Goal: Task Accomplishment & Management: Use online tool/utility

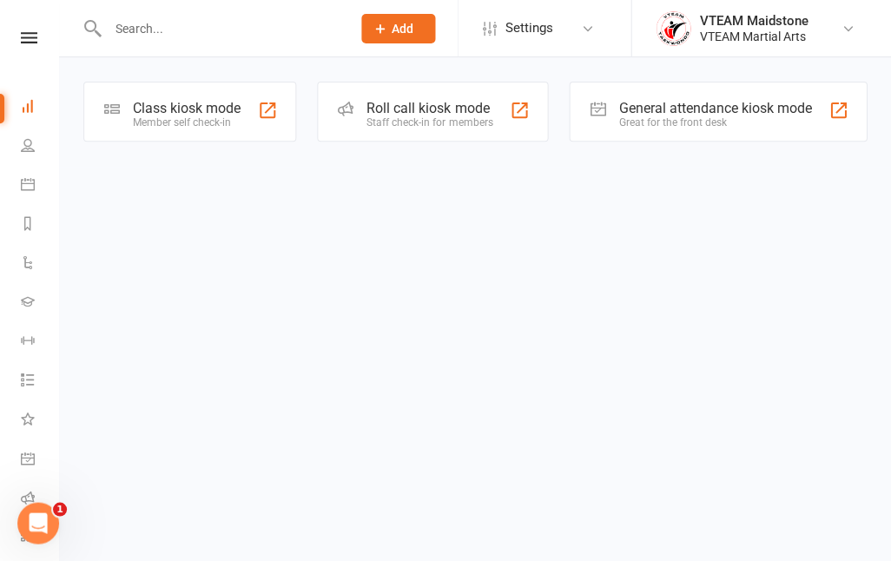
click at [164, 113] on div "Class kiosk mode" at bounding box center [187, 108] width 108 height 17
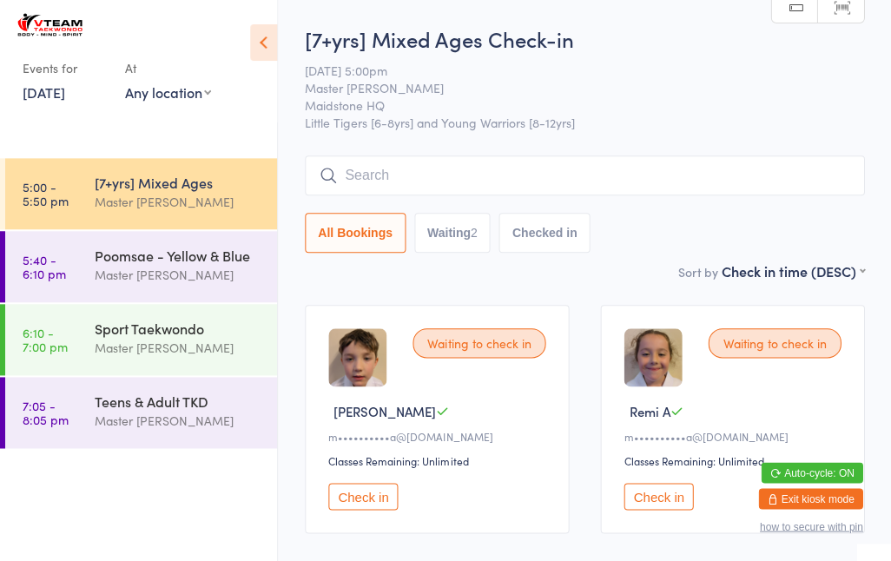
click at [719, 183] on input "search" at bounding box center [584, 175] width 559 height 40
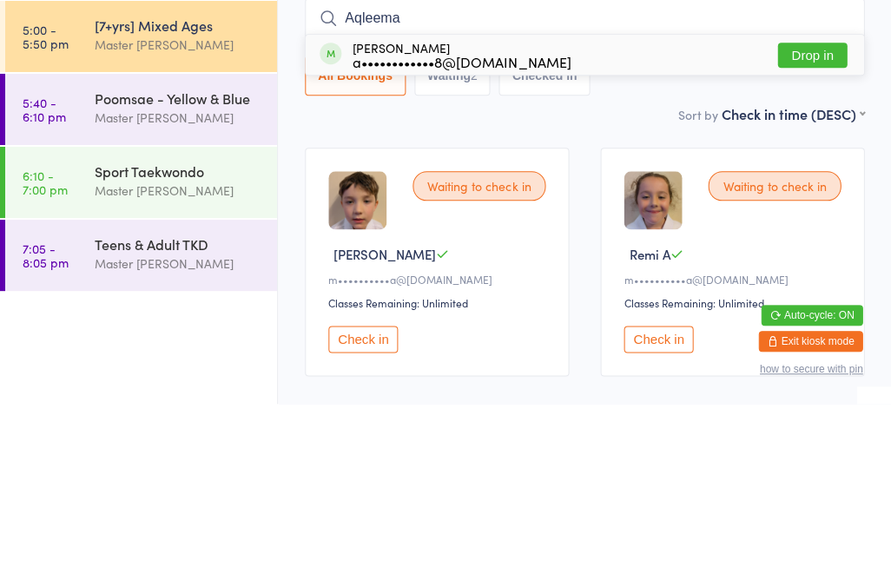
type input "Aqleema"
click at [672, 192] on div "[PERSON_NAME] a••••••••••••8@[DOMAIN_NAME] Drop in" at bounding box center [585, 212] width 558 height 40
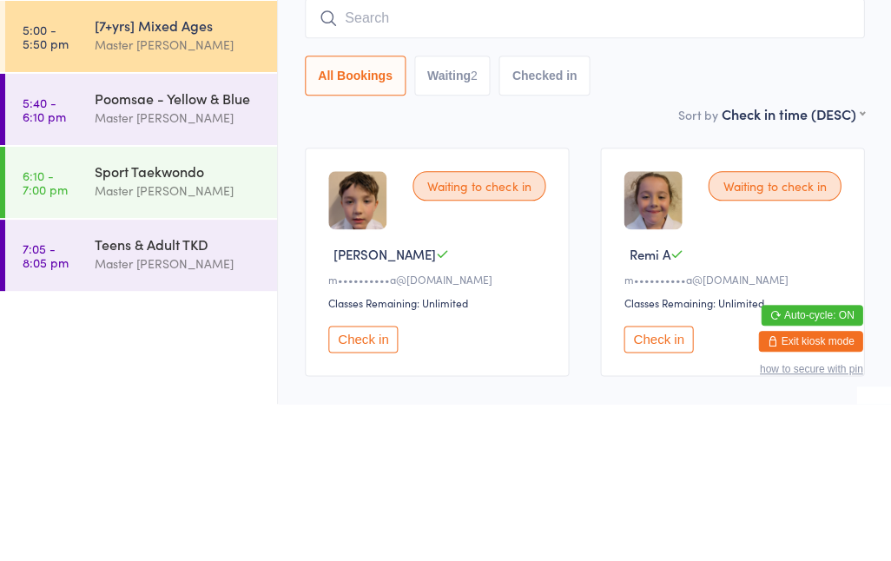
click at [696, 155] on input "search" at bounding box center [584, 175] width 559 height 40
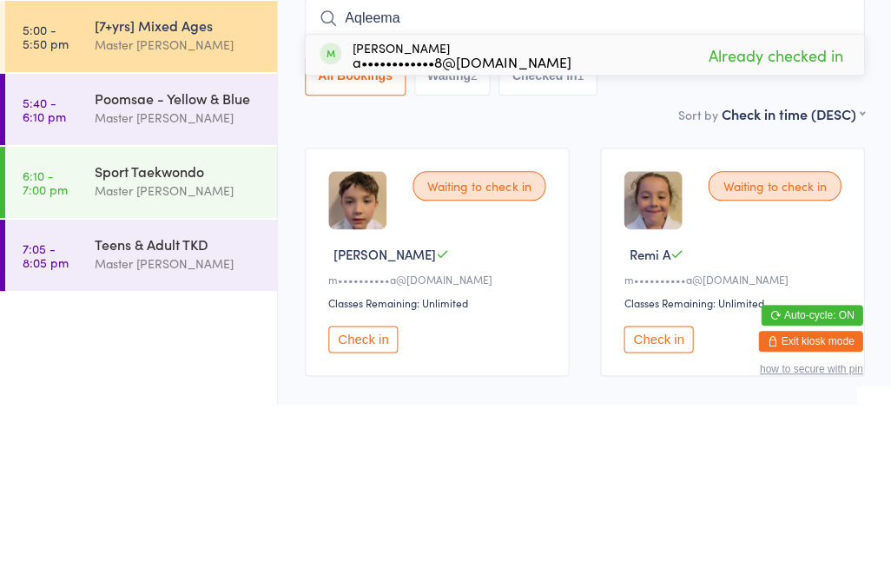
type input "Aqleema"
click at [507, 198] on div "[PERSON_NAME] a••••••••••••8@[DOMAIN_NAME]" at bounding box center [462, 212] width 218 height 28
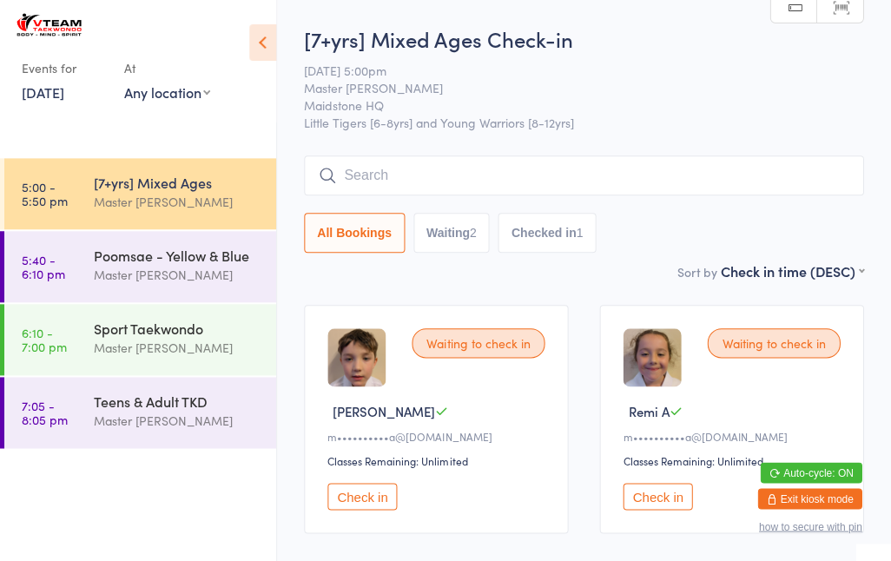
click at [693, 183] on input "search" at bounding box center [584, 175] width 559 height 40
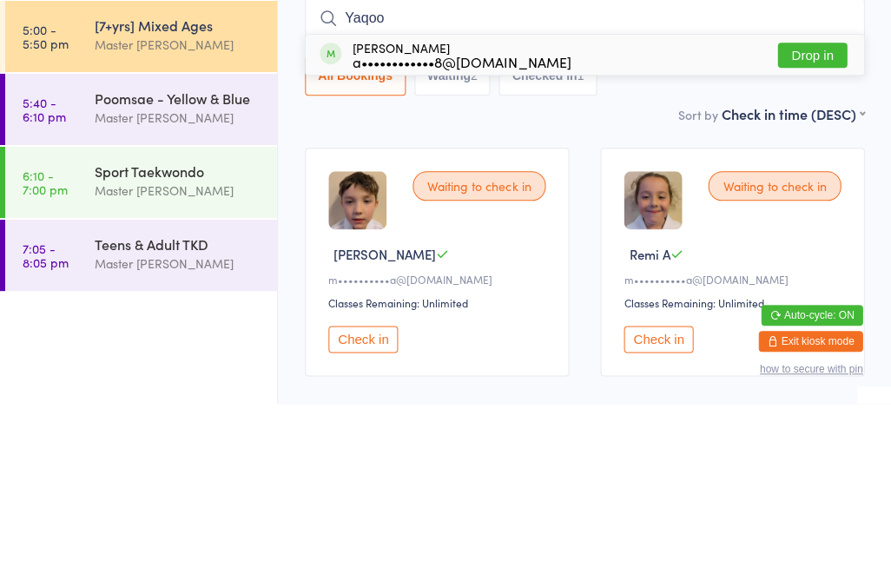
type input "Yaqoo"
click at [638, 192] on div "[PERSON_NAME] a••••••••••••8@[DOMAIN_NAME] Drop in" at bounding box center [585, 212] width 558 height 40
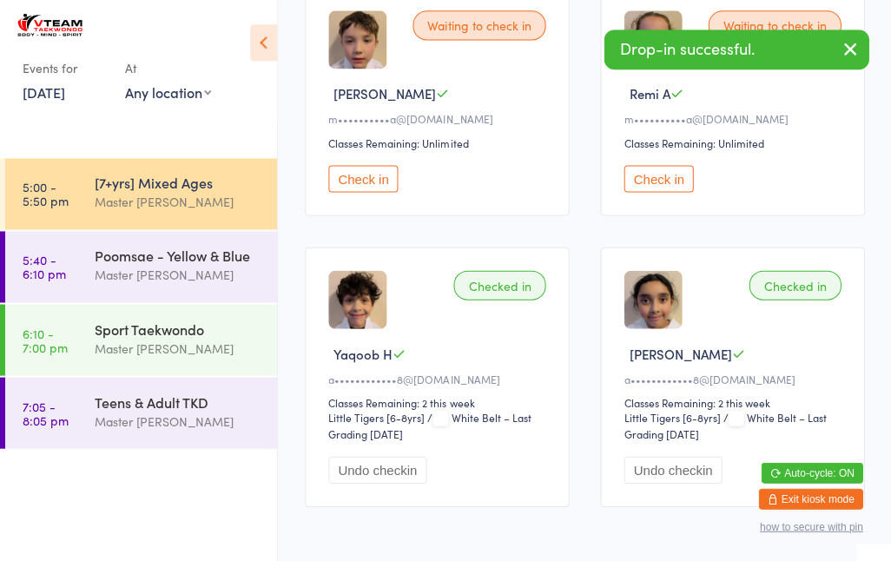
scroll to position [318, 0]
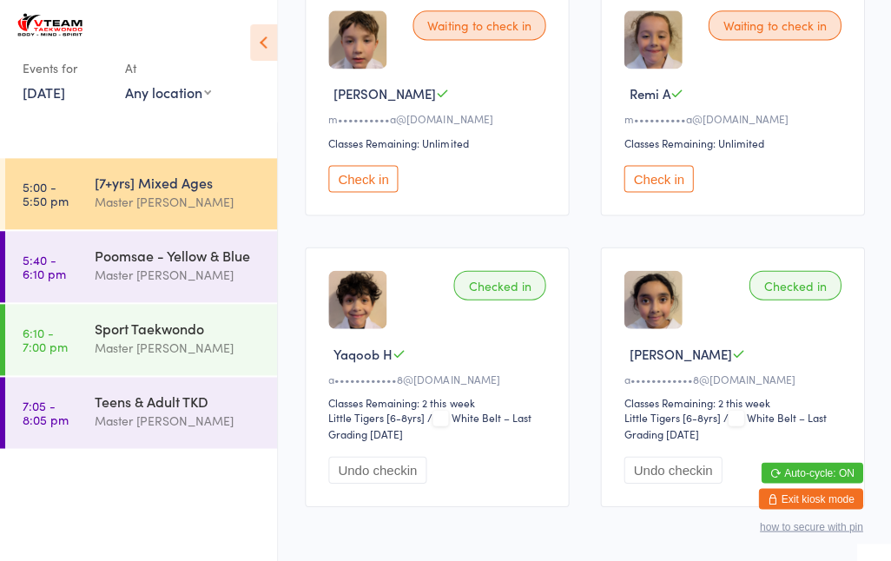
click at [241, 422] on div "Master [PERSON_NAME]" at bounding box center [179, 421] width 168 height 20
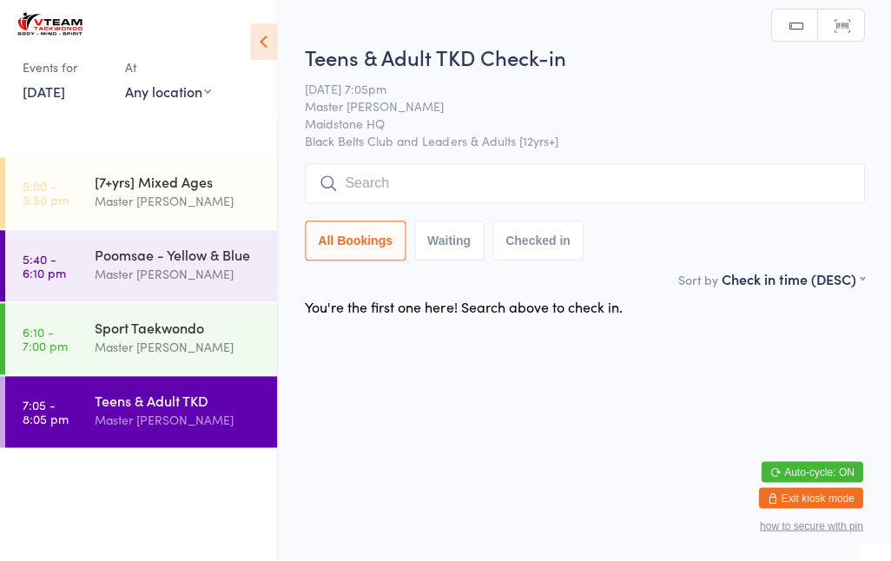
click at [182, 326] on div "Sport Taekwondo" at bounding box center [179, 328] width 168 height 19
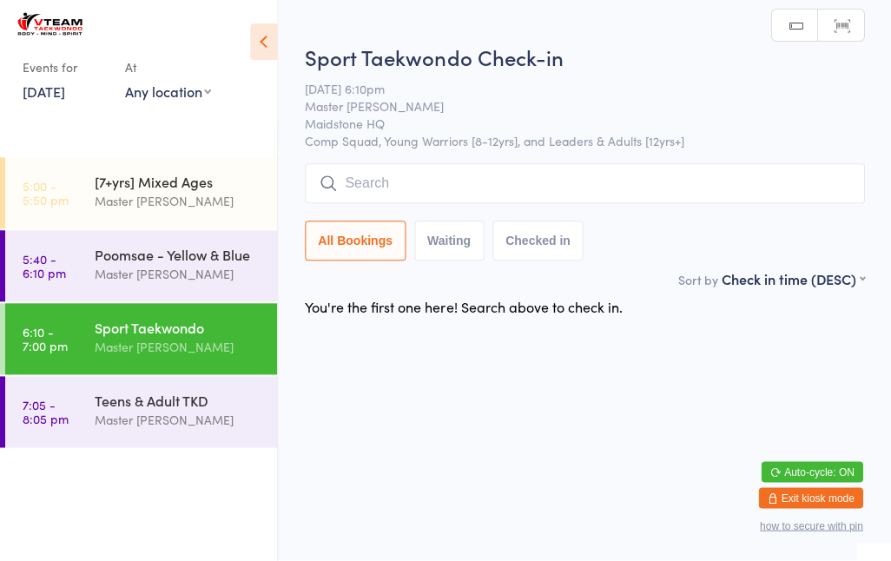
click at [194, 268] on div "Master [PERSON_NAME]" at bounding box center [179, 275] width 168 height 20
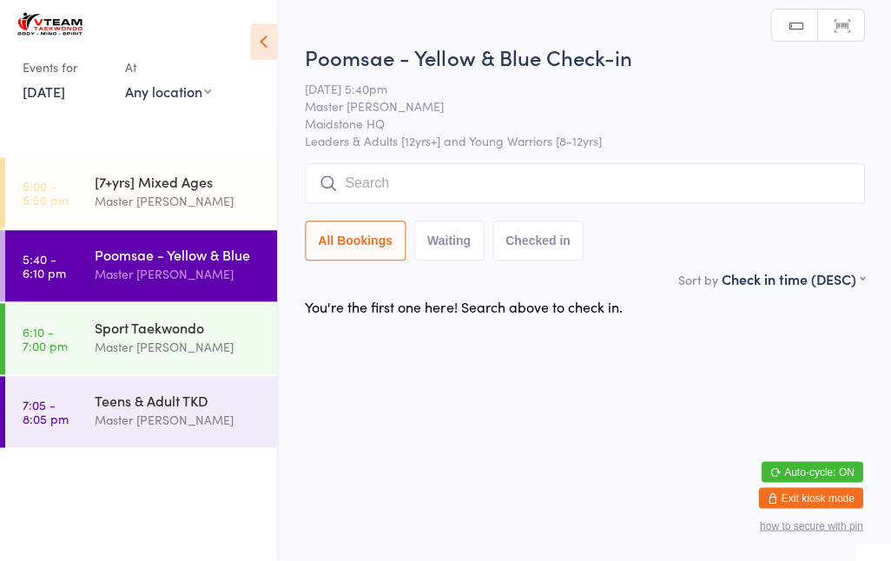
click at [178, 169] on div "[7+yrs] Mixed Ages Master [PERSON_NAME]" at bounding box center [186, 192] width 182 height 69
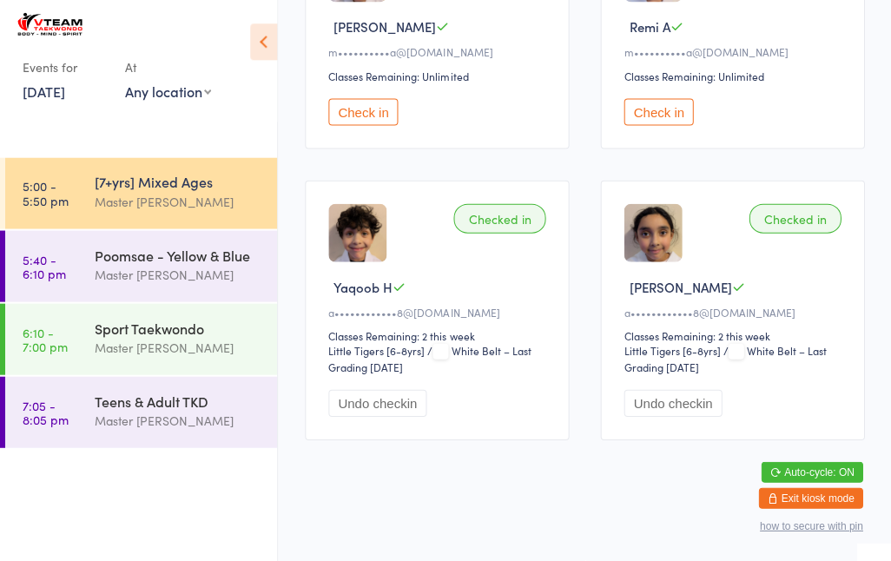
scroll to position [387, 0]
click at [122, 219] on div "[7+yrs] Mixed Ages Master [PERSON_NAME]" at bounding box center [186, 192] width 182 height 69
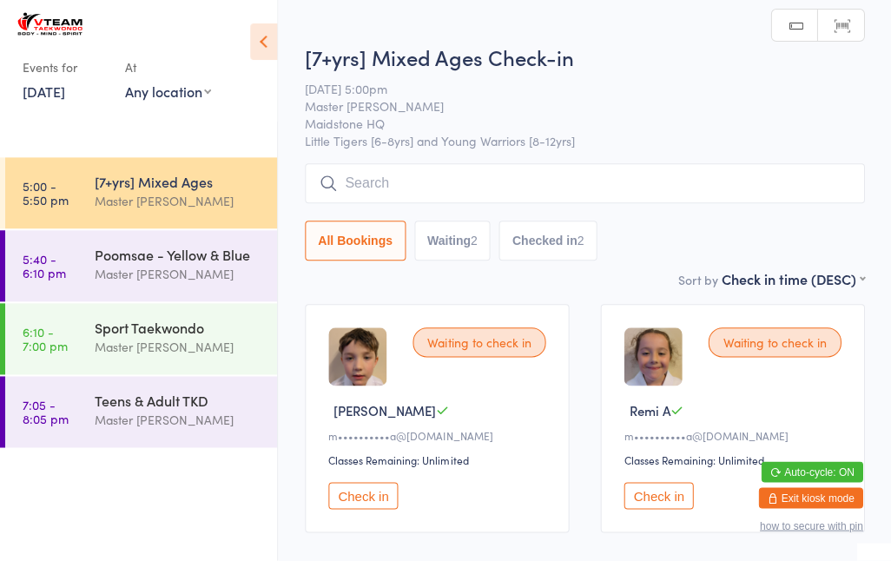
click at [350, 173] on input "search" at bounding box center [584, 184] width 559 height 40
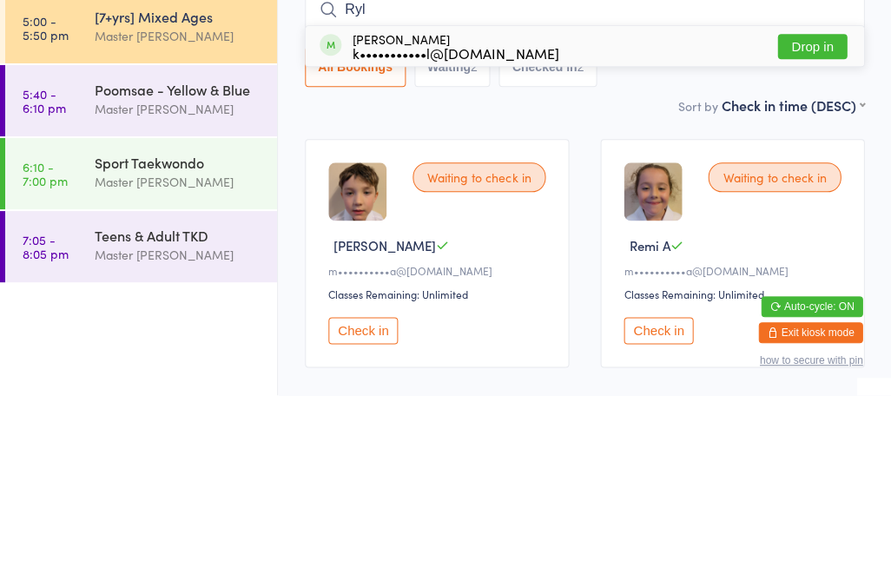
type input "Ryl"
click at [823, 200] on button "Drop in" at bounding box center [811, 212] width 69 height 25
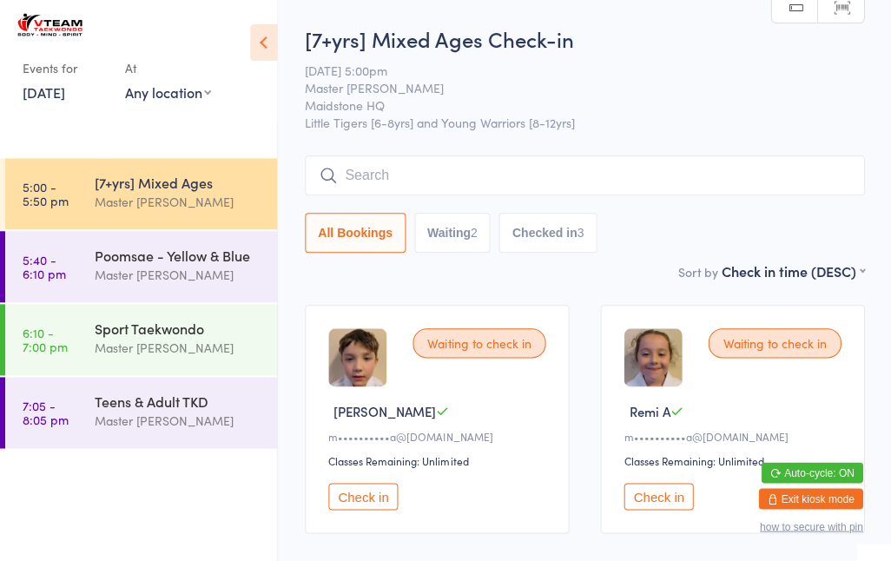
click at [589, 175] on input "search" at bounding box center [584, 175] width 559 height 40
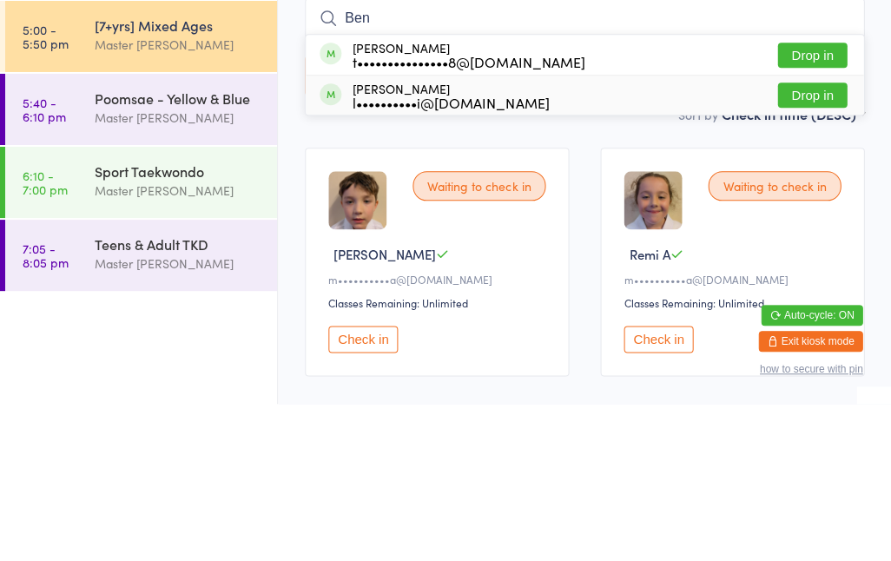
type input "Ben"
click at [486, 253] on div "l••••••••••i@[DOMAIN_NAME]" at bounding box center [451, 260] width 196 height 14
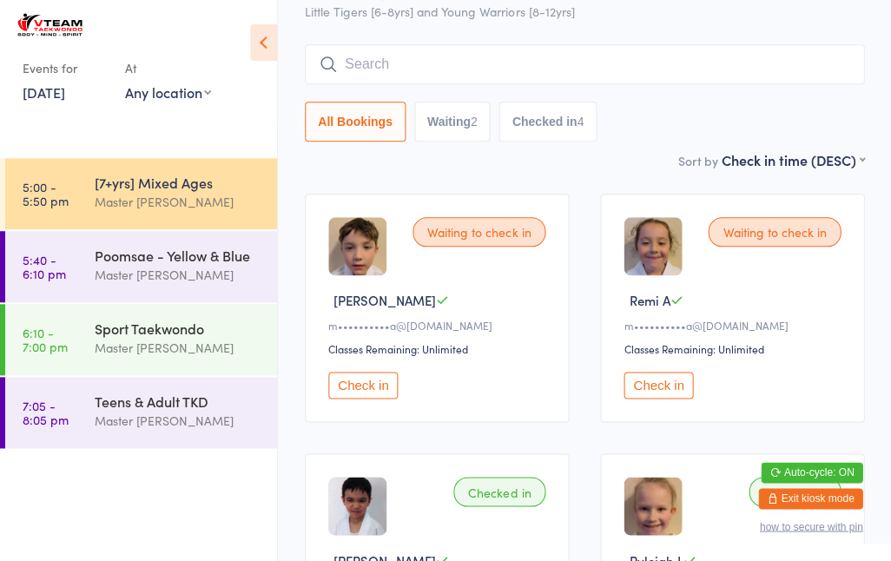
scroll to position [109, 0]
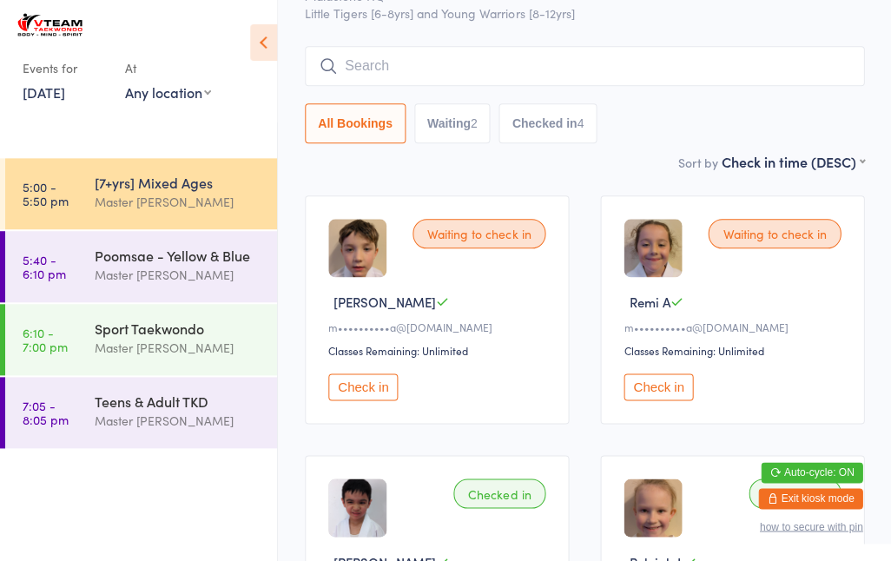
click at [400, 48] on input "search" at bounding box center [584, 66] width 559 height 40
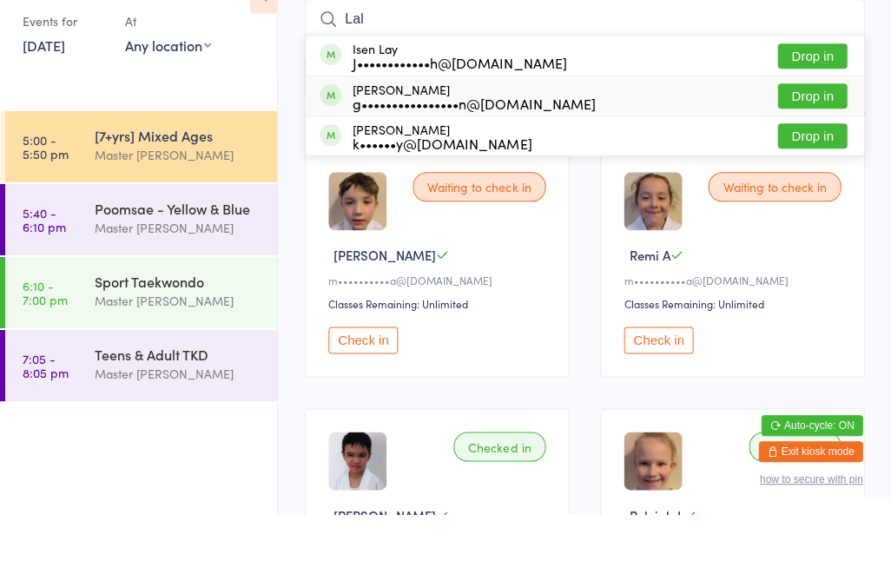
type input "Lal"
click at [454, 143] on div "g••••••••••••••••n@[DOMAIN_NAME]" at bounding box center [474, 150] width 242 height 14
